Goal: Transaction & Acquisition: Purchase product/service

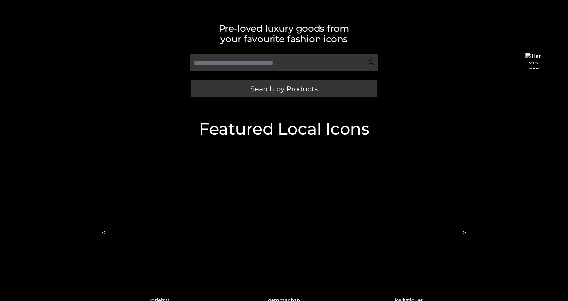
scroll to position [138, 0]
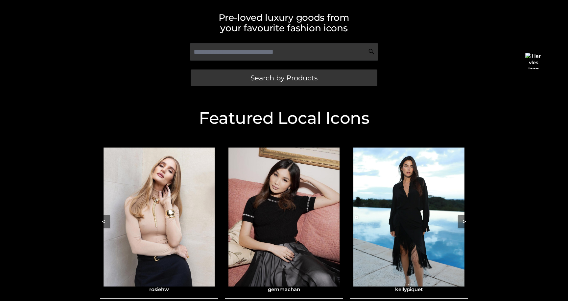
click at [270, 210] on img "Carousel Navigation" at bounding box center [284, 216] width 111 height 139
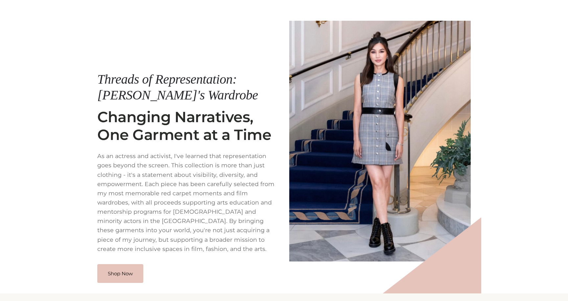
scroll to position [67, 0]
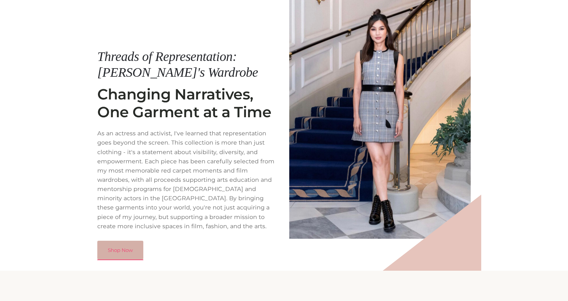
click at [102, 247] on link "Shop Now" at bounding box center [120, 249] width 46 height 19
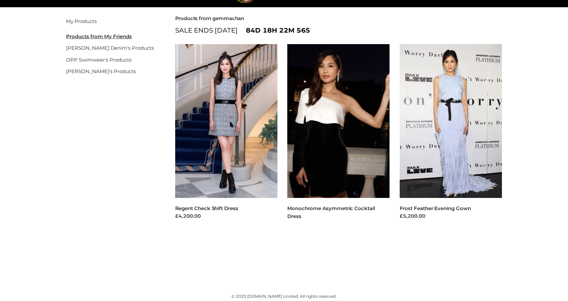
scroll to position [39, 0]
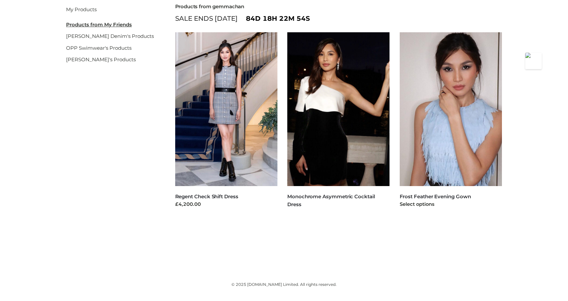
click at [423, 161] on img at bounding box center [451, 109] width 103 height 154
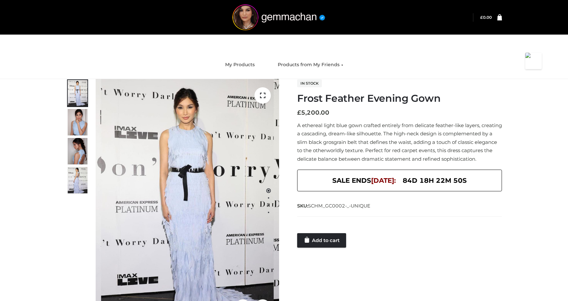
click at [331, 97] on h1 "Frost Feather Evening Gown" at bounding box center [399, 98] width 205 height 12
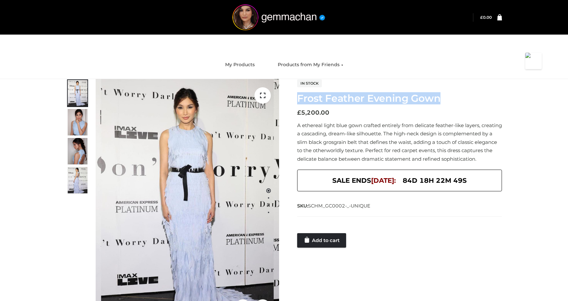
click at [331, 97] on h1 "Frost Feather Evening Gown" at bounding box center [399, 98] width 205 height 12
copy div "Frost Feather Evening Gown"
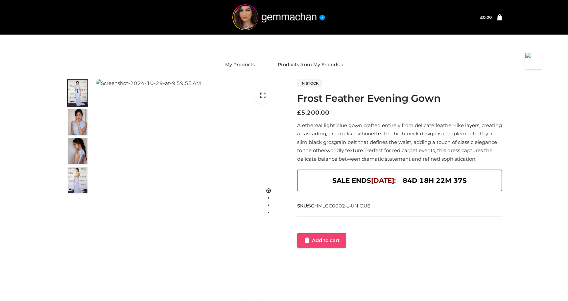
click at [332, 246] on link "Add to cart" at bounding box center [321, 240] width 49 height 14
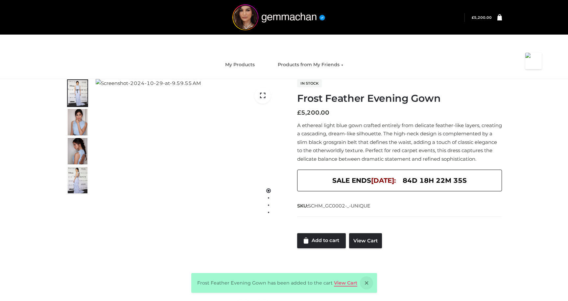
click at [342, 282] on link "View Cart" at bounding box center [345, 283] width 23 height 6
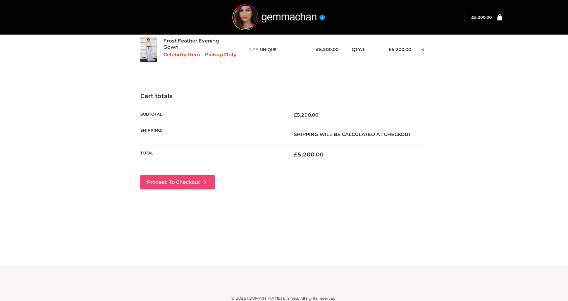
click at [190, 182] on link "Proceed to Checkout" at bounding box center [177, 182] width 74 height 14
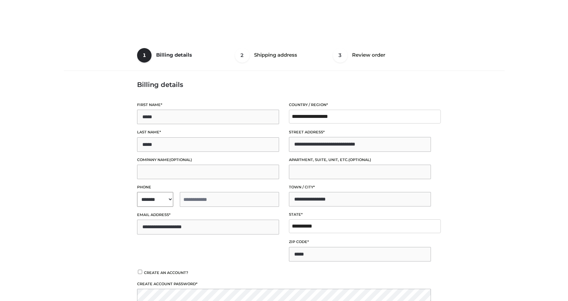
select select "**"
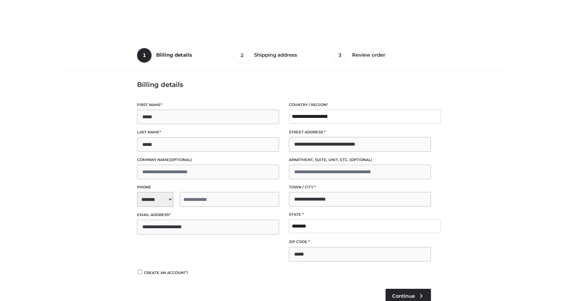
select select "**"
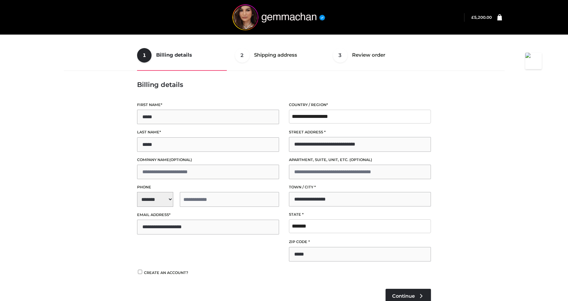
scroll to position [97, 0]
